Goal: Register for event/course

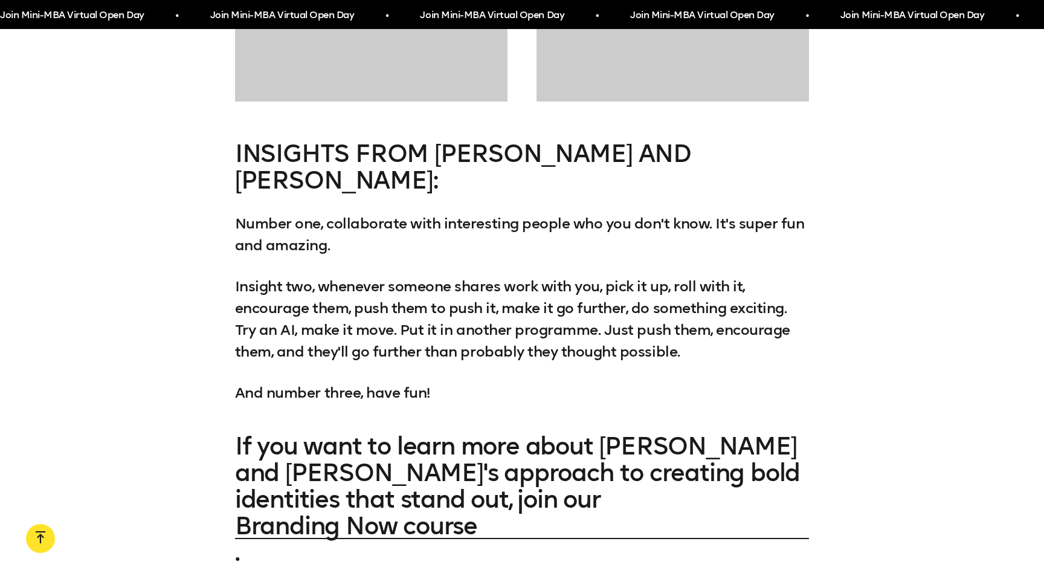
scroll to position [8758, 0]
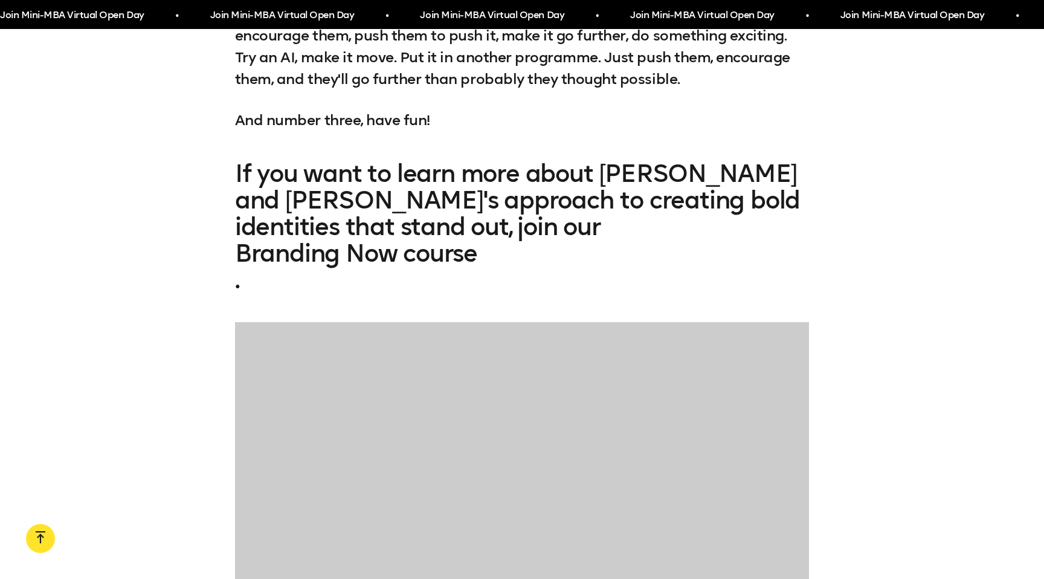
click at [437, 240] on link "Branding Now course" at bounding box center [522, 253] width 574 height 27
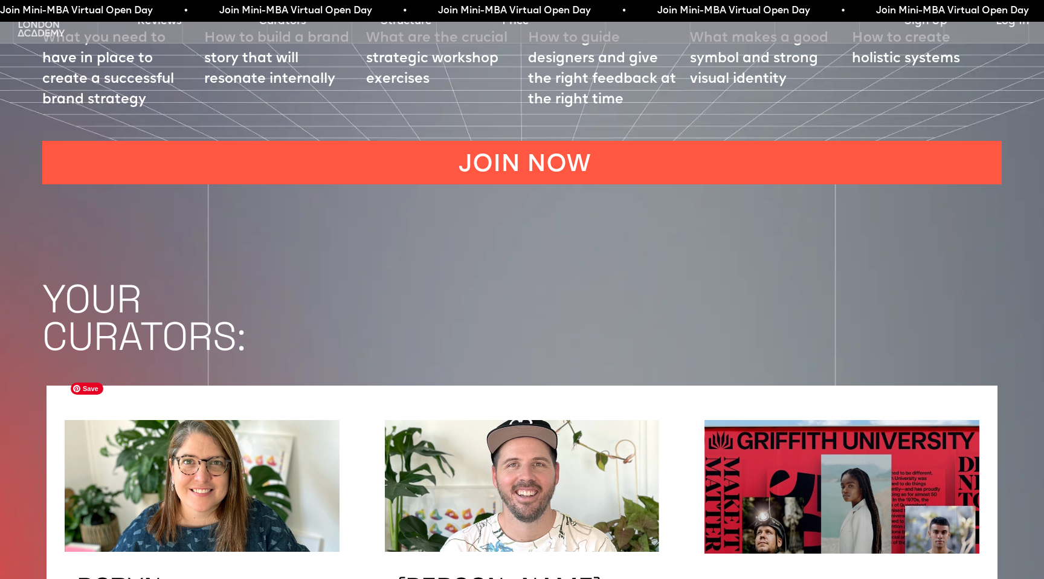
scroll to position [1742, 0]
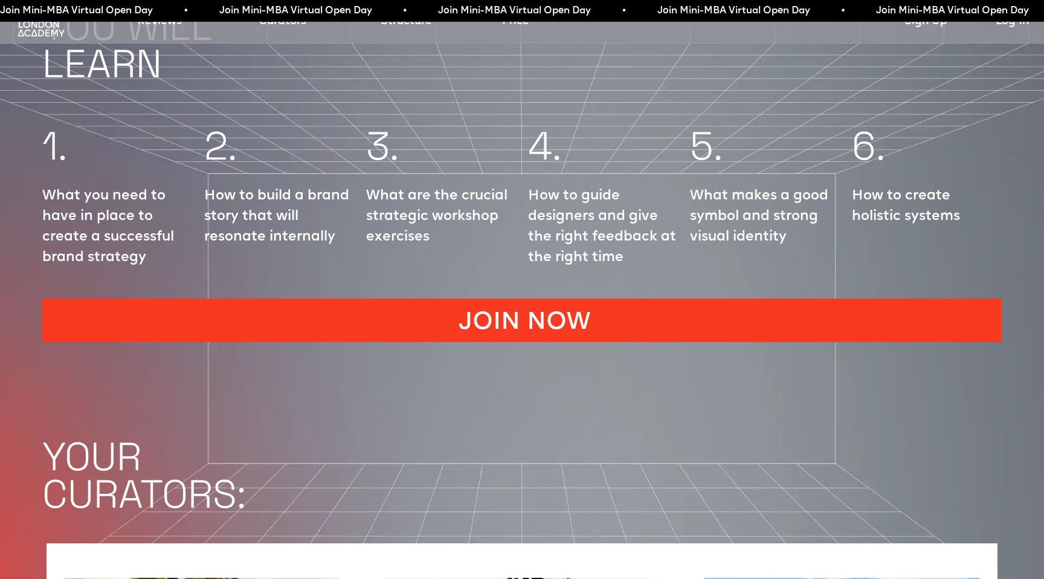
click at [348, 298] on link "JOIN NOW" at bounding box center [521, 319] width 959 height 43
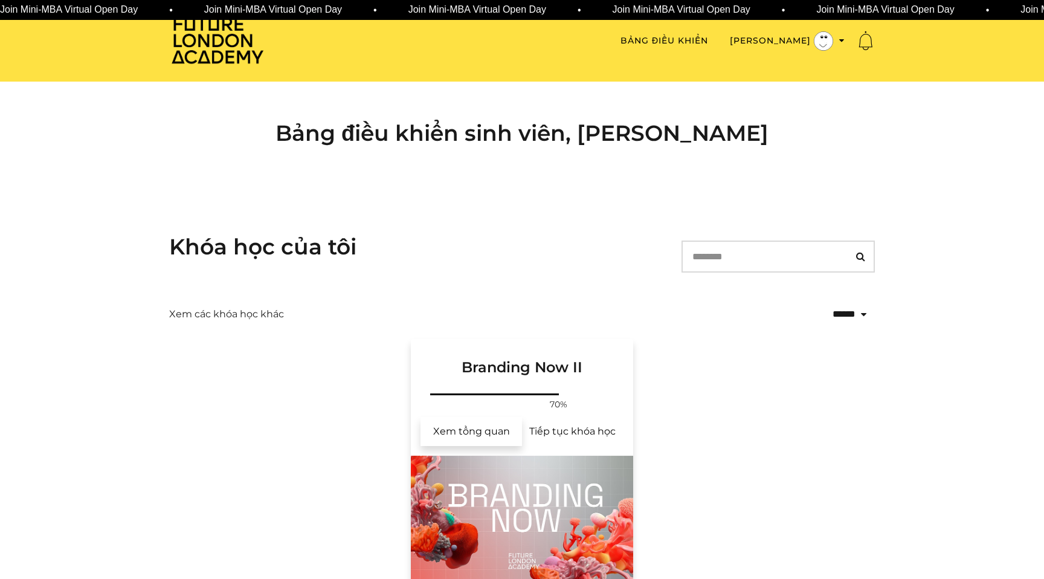
click at [489, 443] on link "Xem tổng quan" at bounding box center [470, 431] width 101 height 29
click at [562, 387] on link "Branding Now II" at bounding box center [522, 365] width 222 height 52
